Goal: Transaction & Acquisition: Purchase product/service

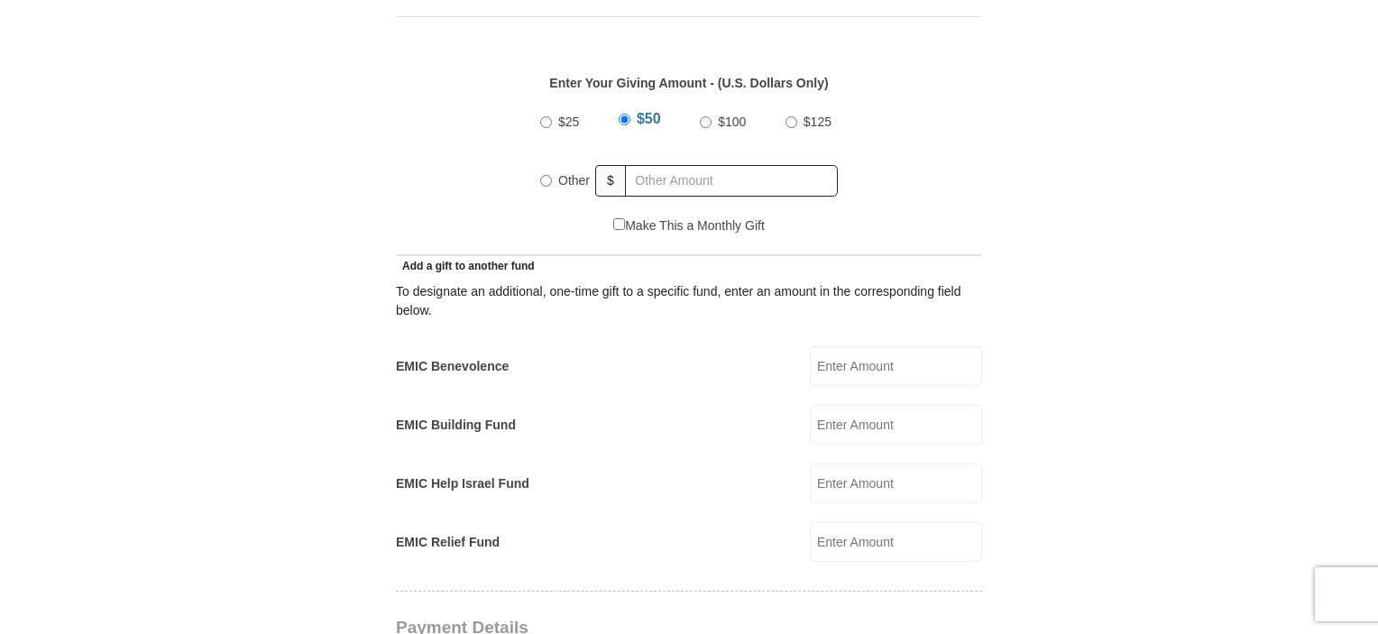
scroll to position [830, 0]
radio input "true"
click at [723, 164] on input "text" at bounding box center [734, 180] width 207 height 32
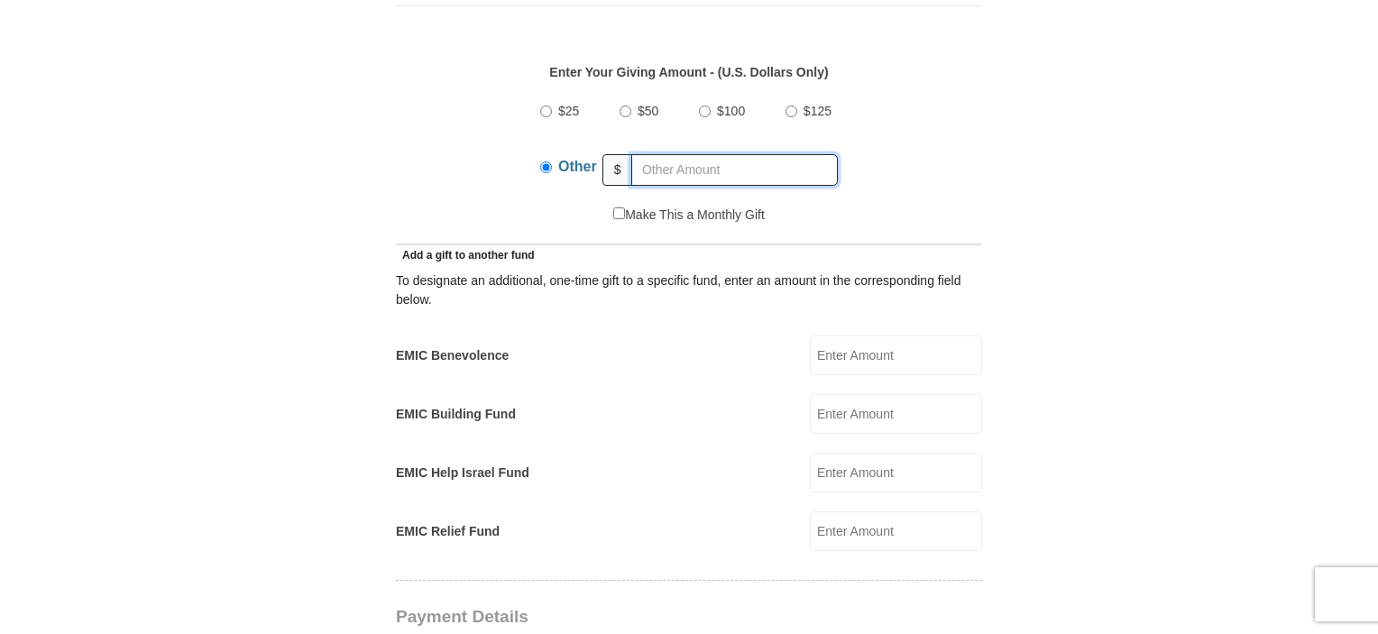
scroll to position [841, 0]
click at [909, 335] on input "EMIC Benevolence" at bounding box center [896, 355] width 172 height 40
type input "3"
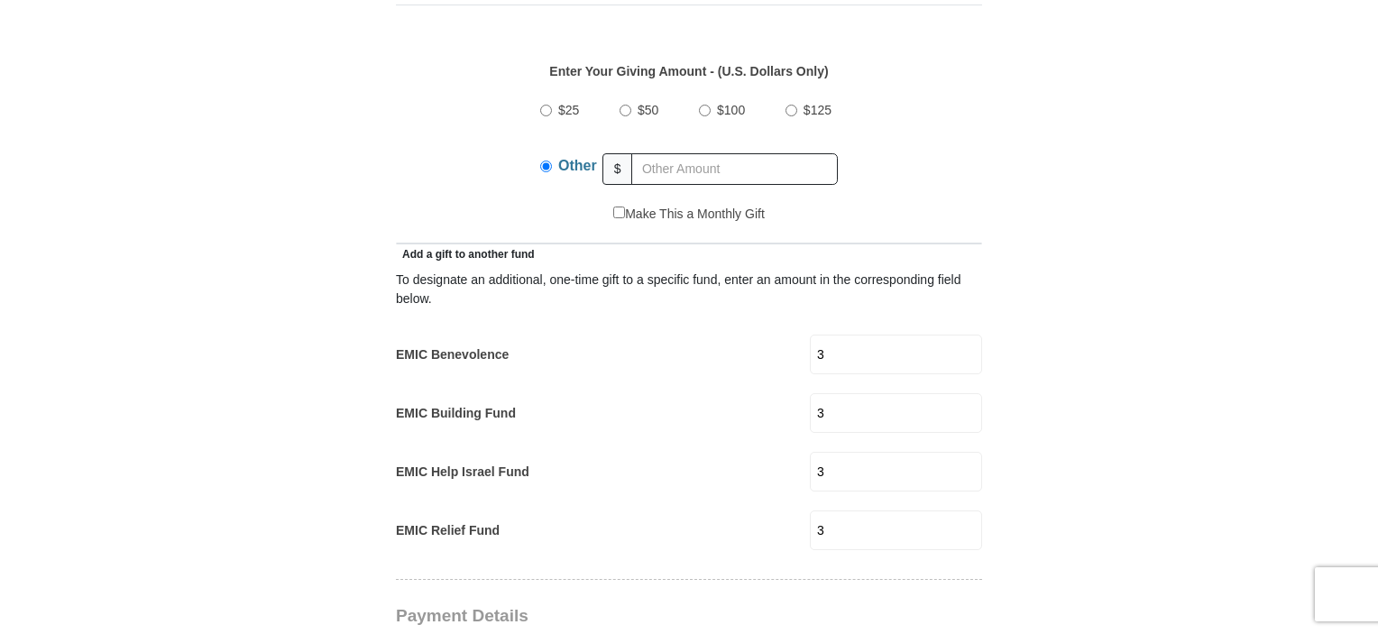
type input "3"
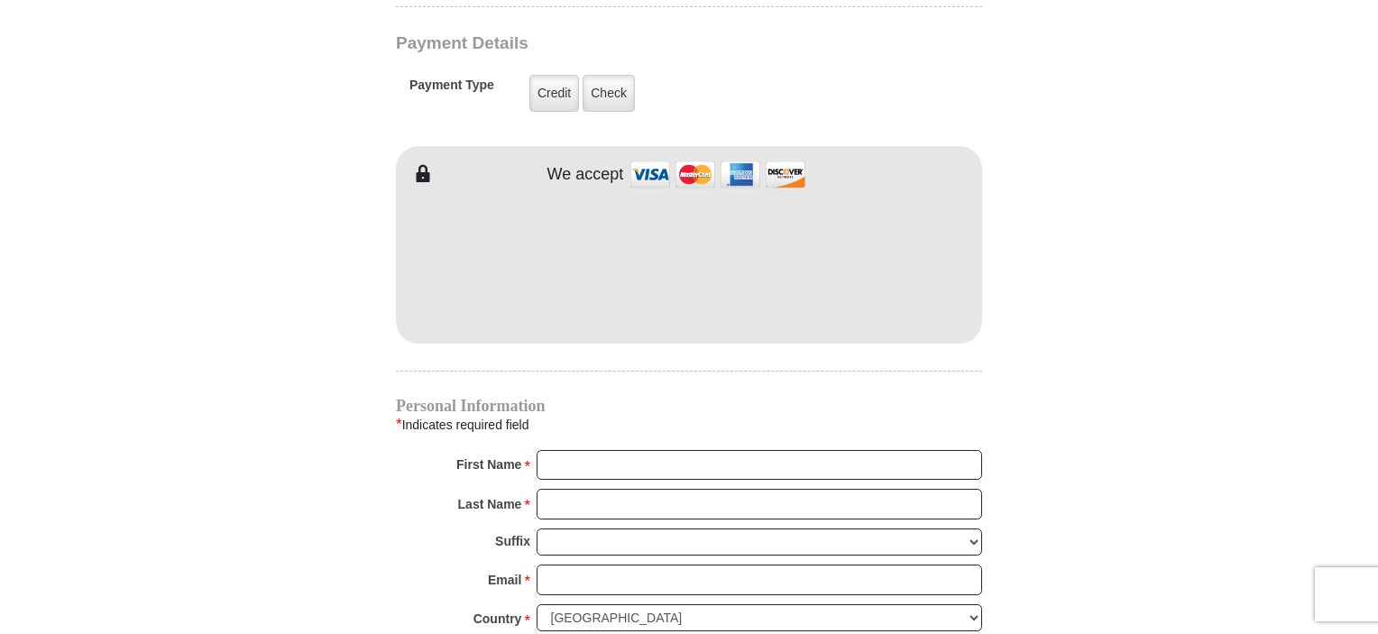
scroll to position [1414, 0]
type input "GRegg & Lida"
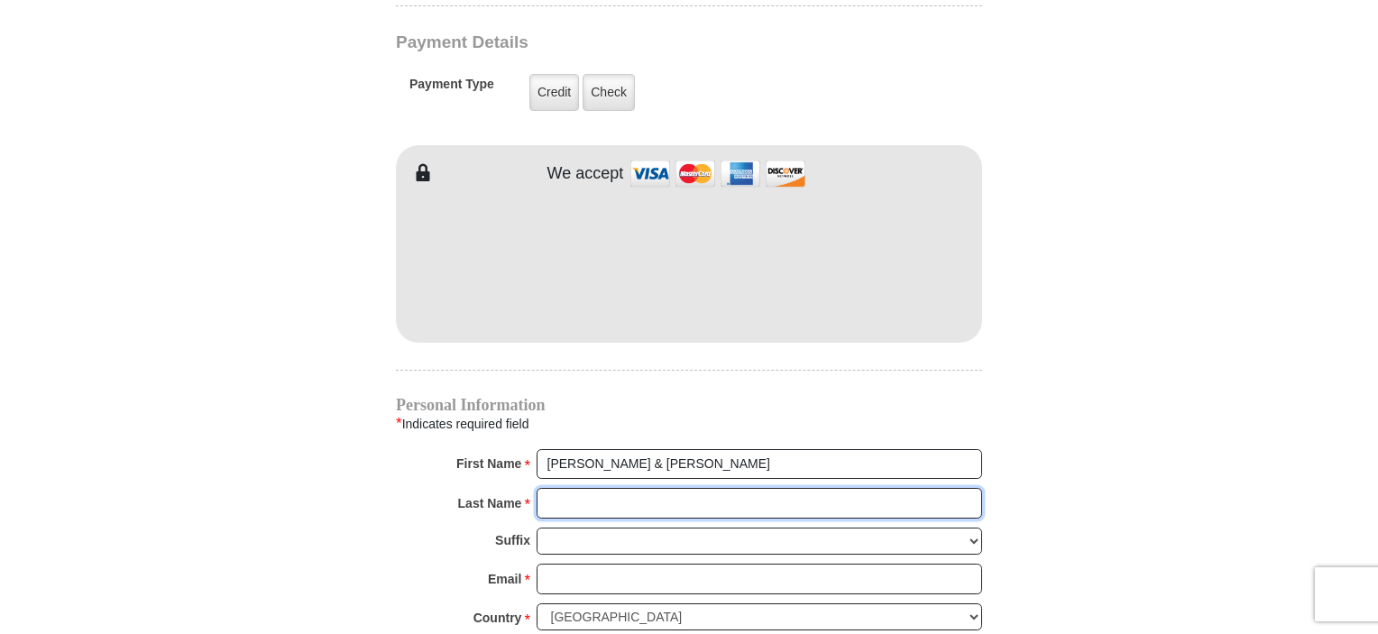
type input "Thompson"
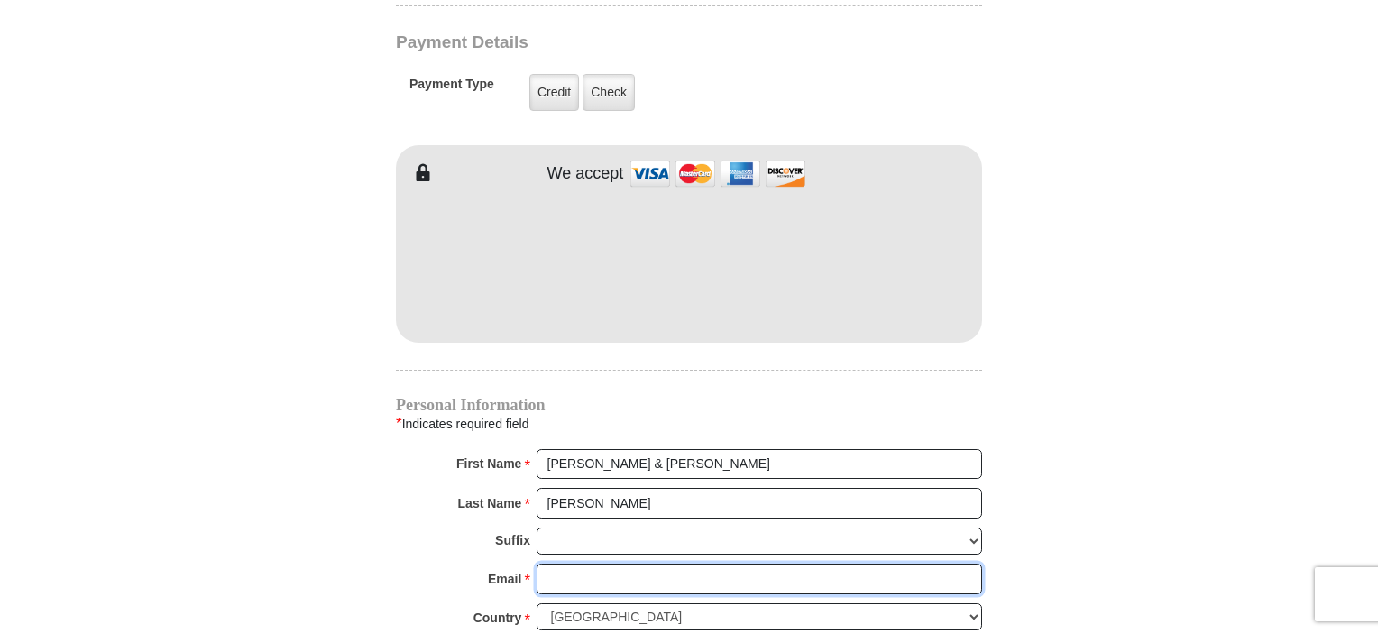
type input "greggft@gmail.com"
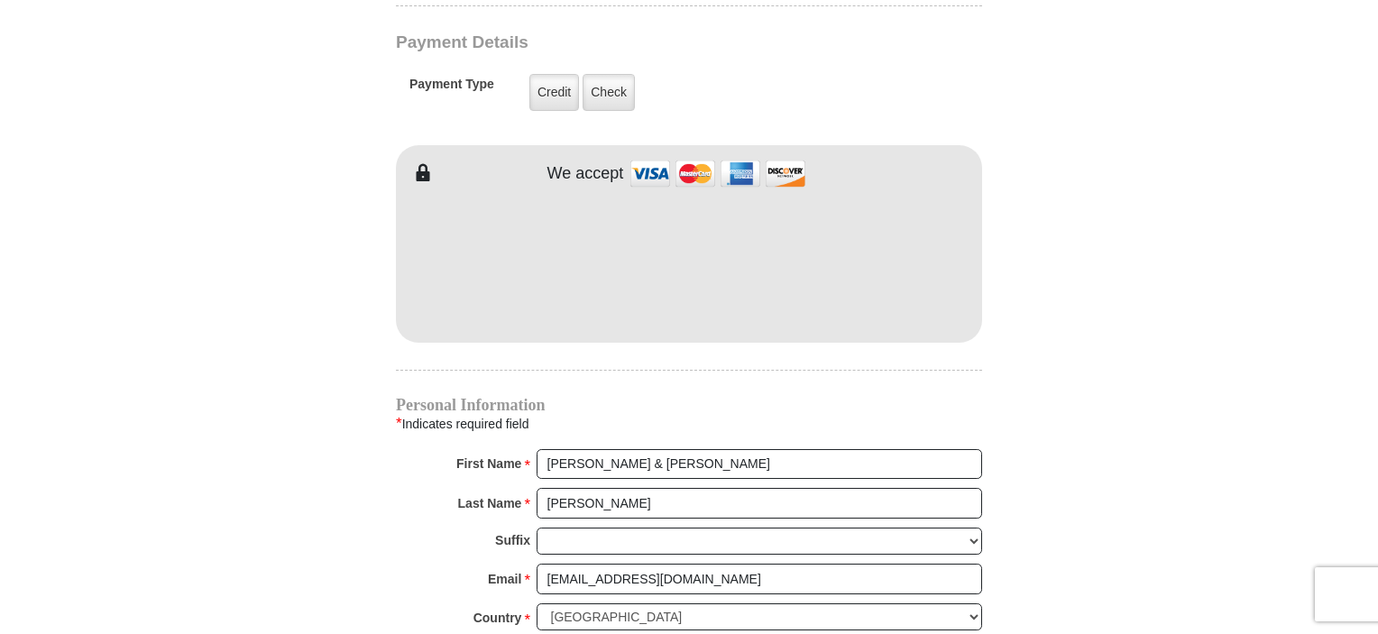
type input "1720 Steese Road"
type input "GREEN"
select select "OH"
type input "44685-7712"
type input "3308261582"
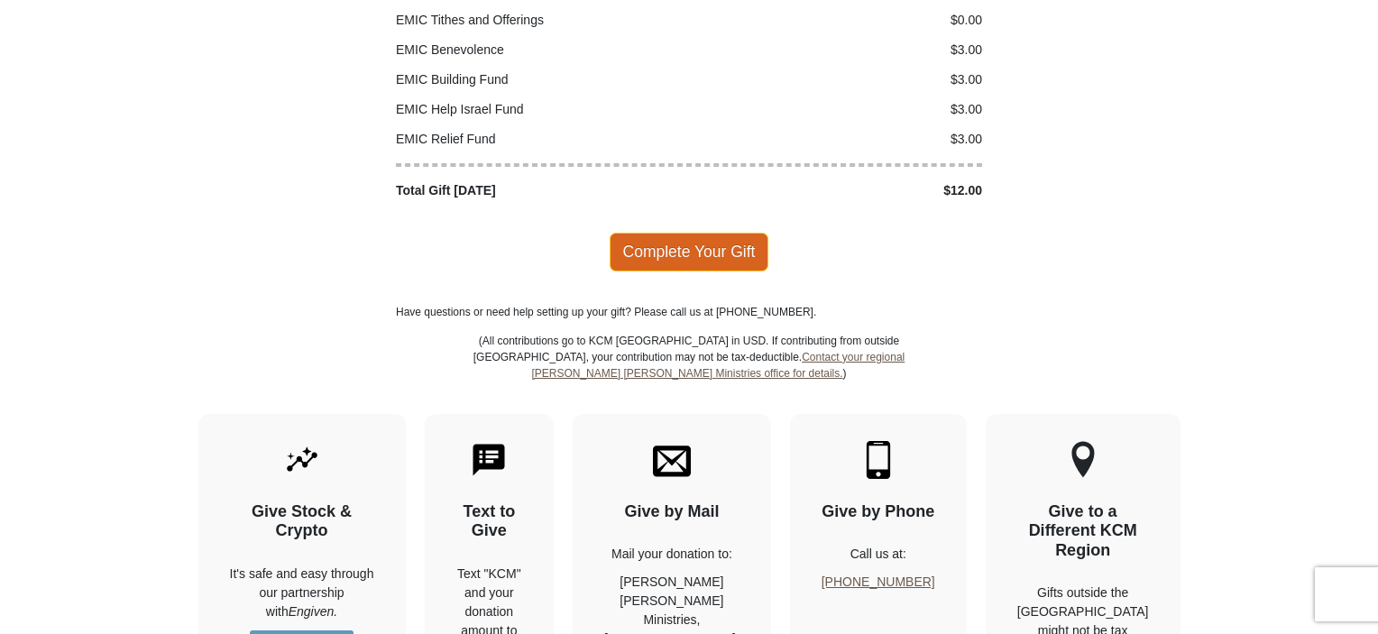
scroll to position [2356, 0]
click at [675, 234] on span "Complete Your Gift" at bounding box center [690, 253] width 160 height 38
